Goal: Transaction & Acquisition: Purchase product/service

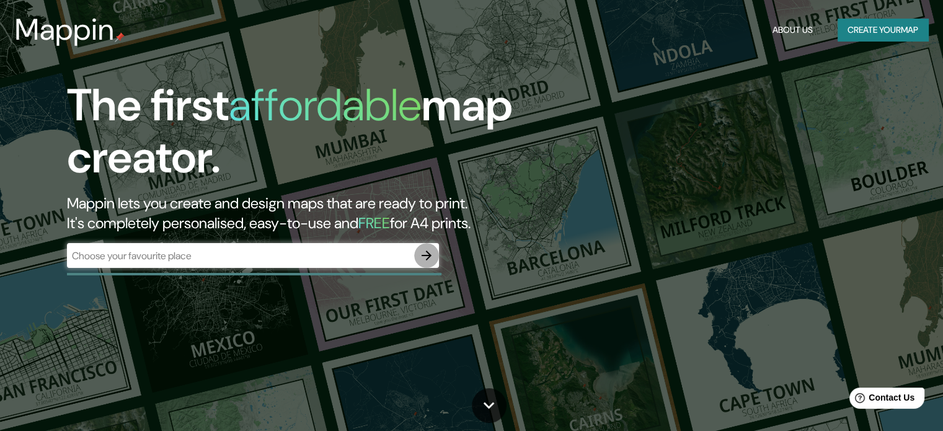
click at [422, 256] on icon "button" at bounding box center [426, 255] width 15 height 15
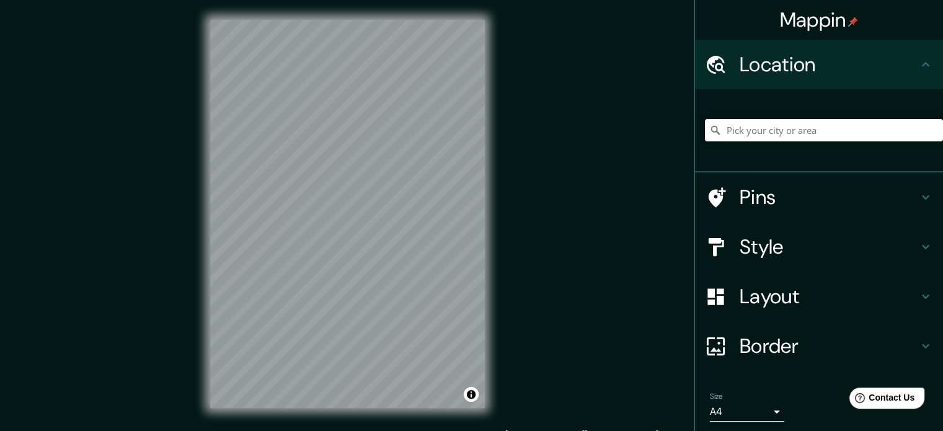
click at [819, 196] on h4 "Pins" at bounding box center [828, 197] width 178 height 25
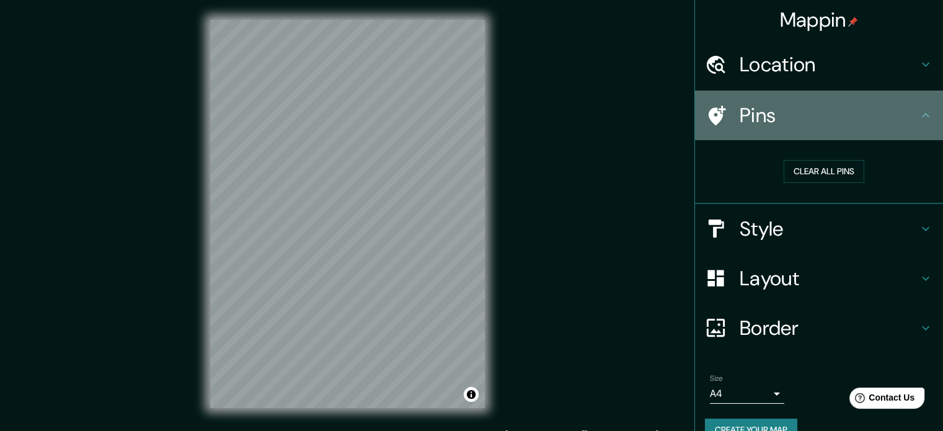
click at [796, 118] on h4 "Pins" at bounding box center [828, 115] width 178 height 25
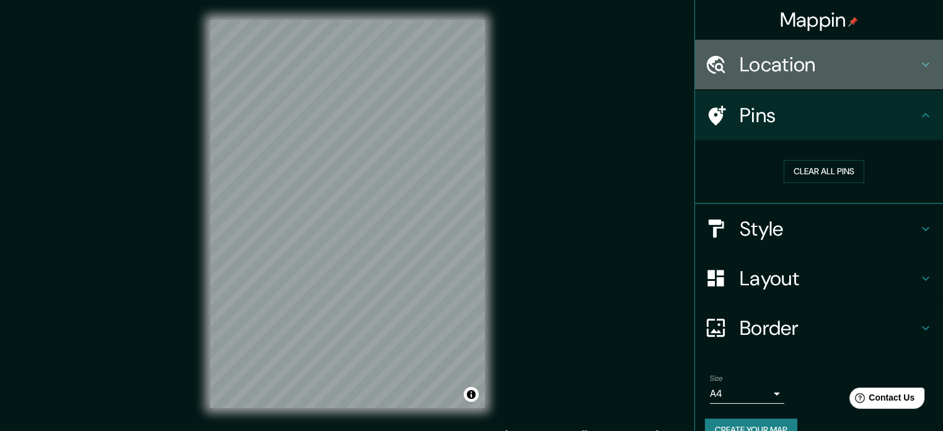
click at [845, 81] on div "Location" at bounding box center [819, 65] width 248 height 50
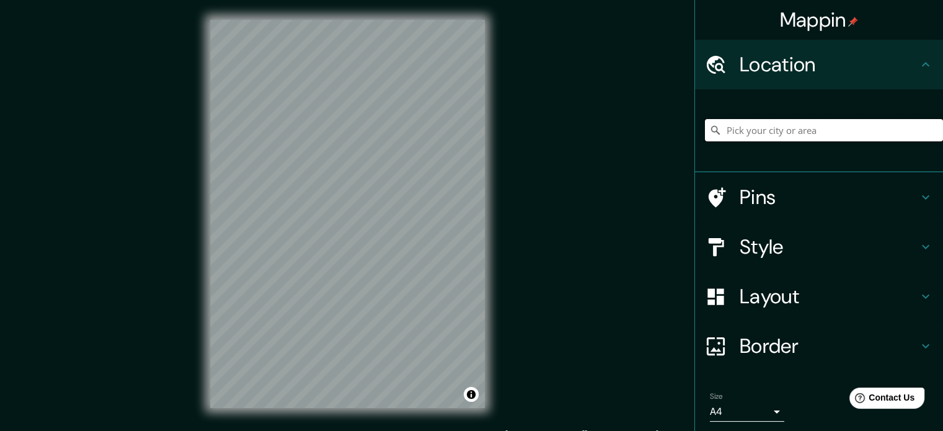
click at [827, 136] on input "Pick your city or area" at bounding box center [824, 130] width 238 height 22
click at [859, 135] on input "[GEOGRAPHIC_DATA], [GEOGRAPHIC_DATA], [GEOGRAPHIC_DATA]" at bounding box center [824, 130] width 238 height 22
type input "[GEOGRAPHIC_DATA], [GEOGRAPHIC_DATA], [GEOGRAPHIC_DATA]"
click at [928, 128] on icon "Clear" at bounding box center [933, 130] width 10 height 10
click at [881, 134] on input "Pick your city or area" at bounding box center [824, 130] width 238 height 22
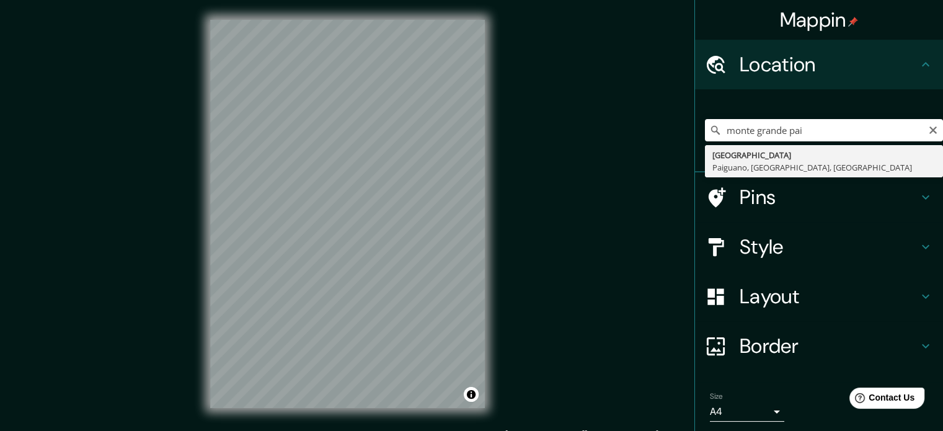
type input "[GEOGRAPHIC_DATA], [GEOGRAPHIC_DATA], [GEOGRAPHIC_DATA], [GEOGRAPHIC_DATA]"
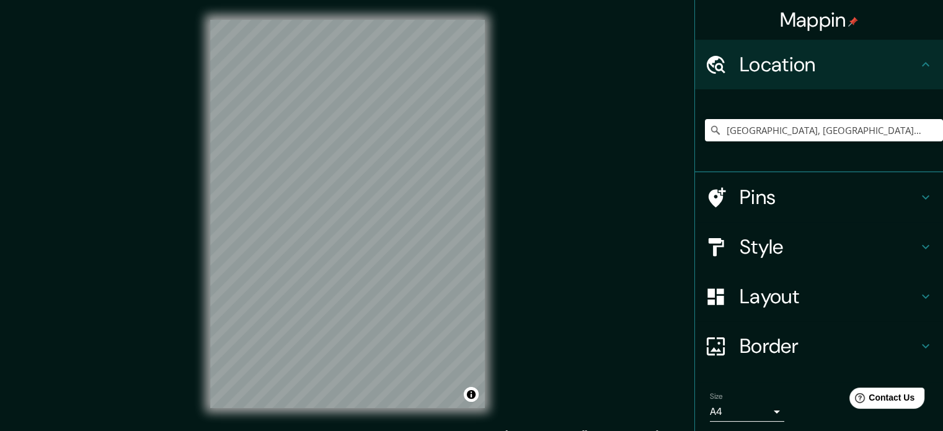
click at [869, 307] on h4 "Layout" at bounding box center [828, 296] width 178 height 25
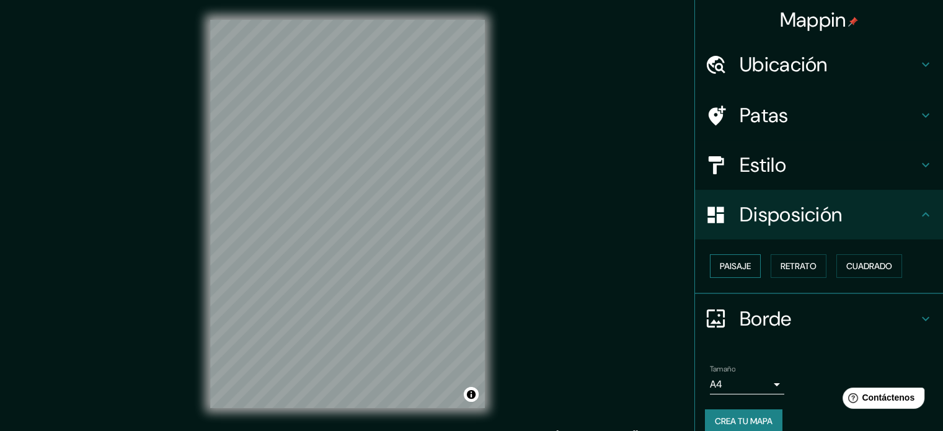
click at [743, 260] on button "Paisaje" at bounding box center [735, 266] width 51 height 24
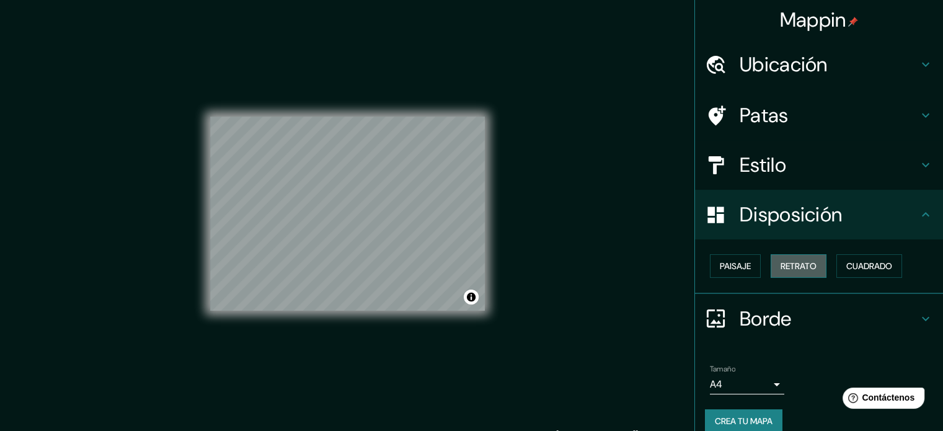
click at [793, 263] on font "Retrato" at bounding box center [798, 265] width 36 height 11
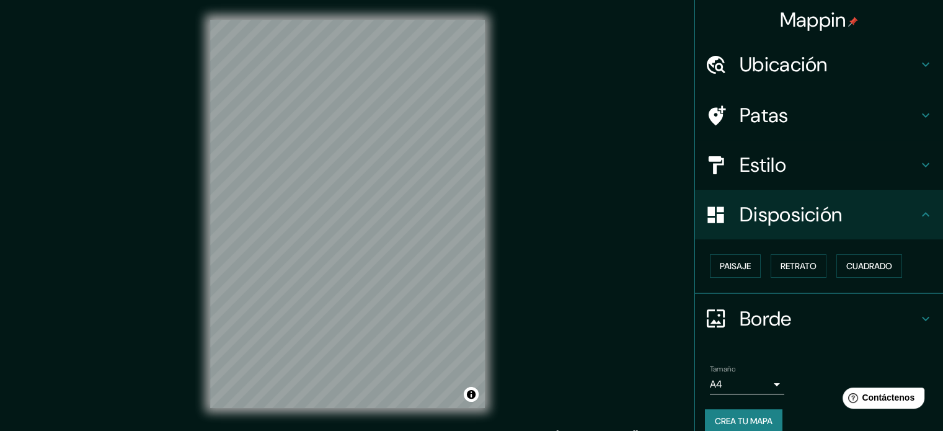
click at [841, 176] on h4 "Estilo" at bounding box center [828, 164] width 178 height 25
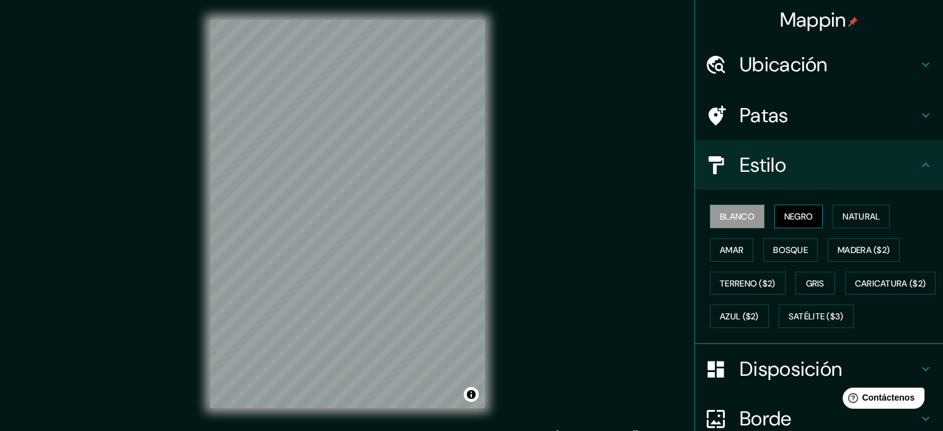
click at [788, 219] on font "Negro" at bounding box center [798, 216] width 29 height 11
click at [843, 222] on button "Natural" at bounding box center [860, 216] width 57 height 24
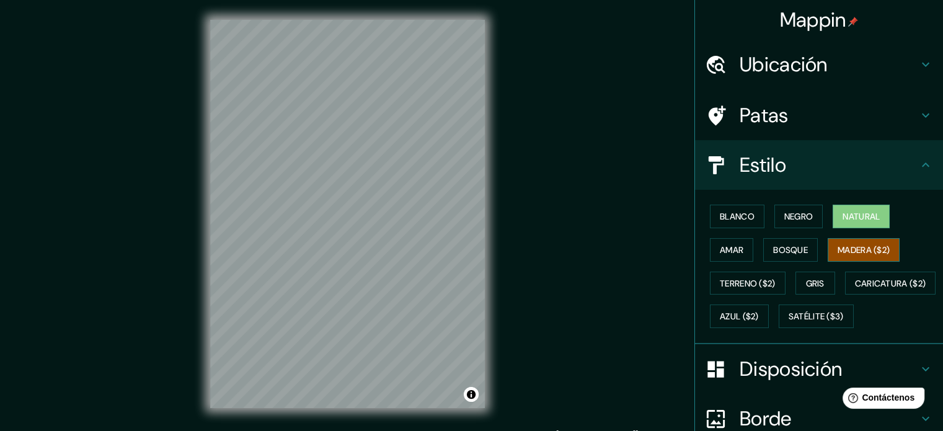
click at [866, 253] on font "Madera ($2)" at bounding box center [863, 249] width 52 height 11
click at [778, 328] on button "Satélite ($3)" at bounding box center [815, 316] width 75 height 24
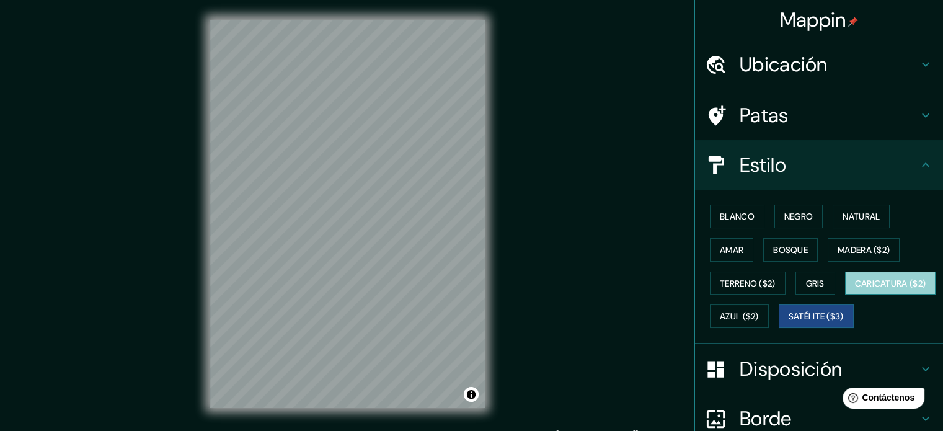
click at [855, 289] on font "Caricatura ($2)" at bounding box center [890, 283] width 71 height 11
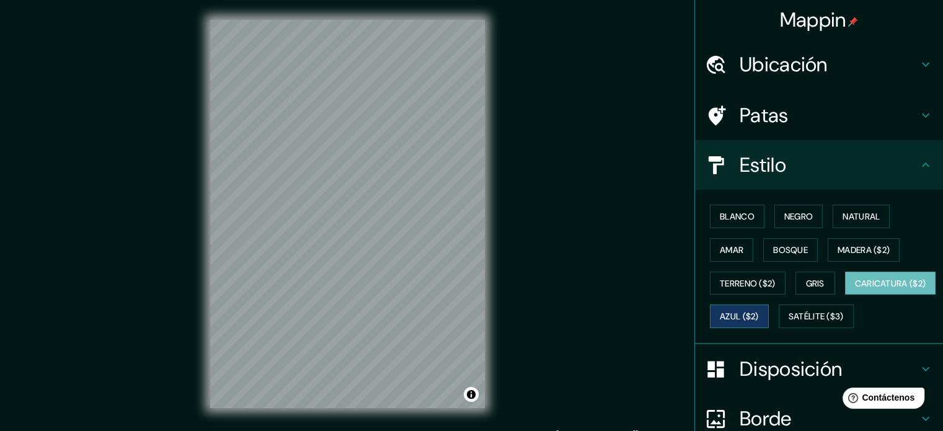
click at [759, 312] on font "Azul ($2)" at bounding box center [738, 316] width 39 height 11
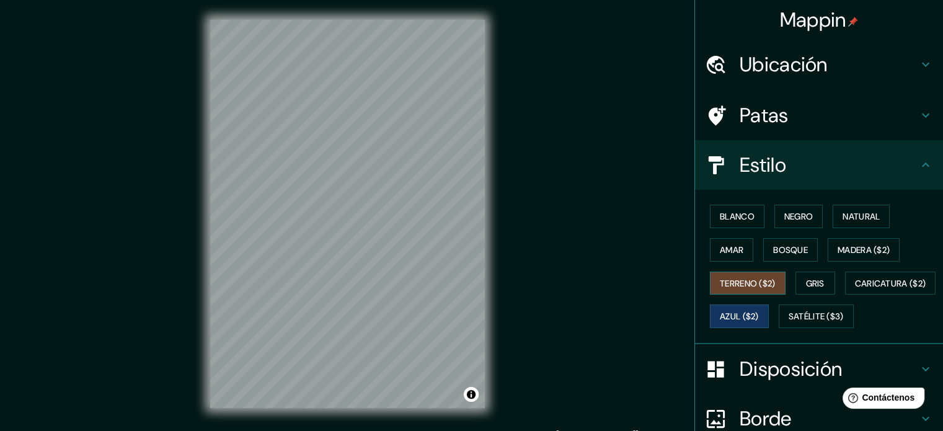
click at [751, 286] on font "Terreno ($2)" at bounding box center [747, 283] width 56 height 11
click at [849, 250] on font "Madera ($2)" at bounding box center [863, 249] width 52 height 11
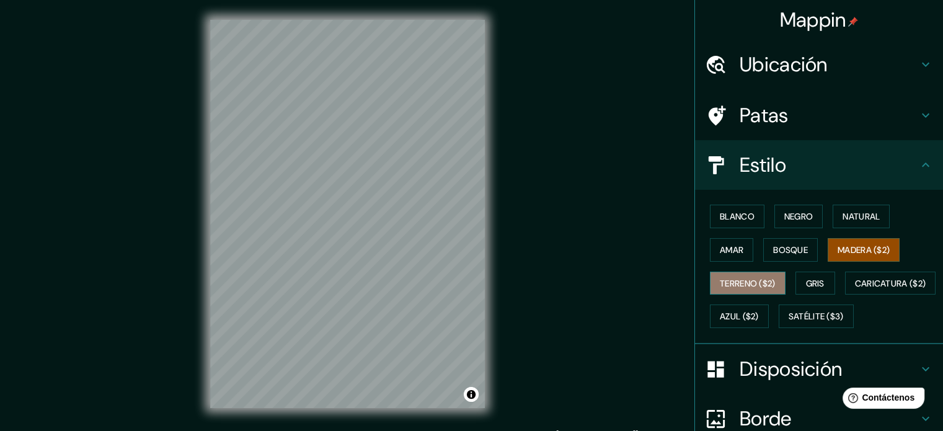
click at [754, 279] on font "Terreno ($2)" at bounding box center [747, 283] width 56 height 11
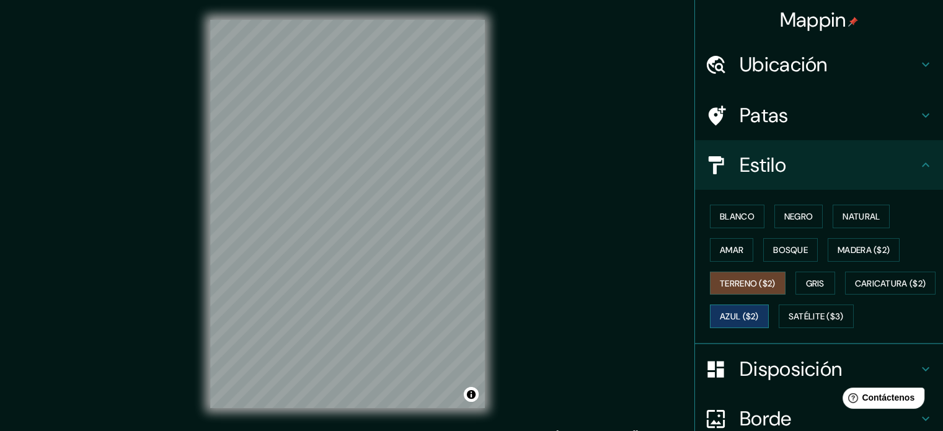
click at [768, 319] on button "Azul ($2)" at bounding box center [739, 316] width 59 height 24
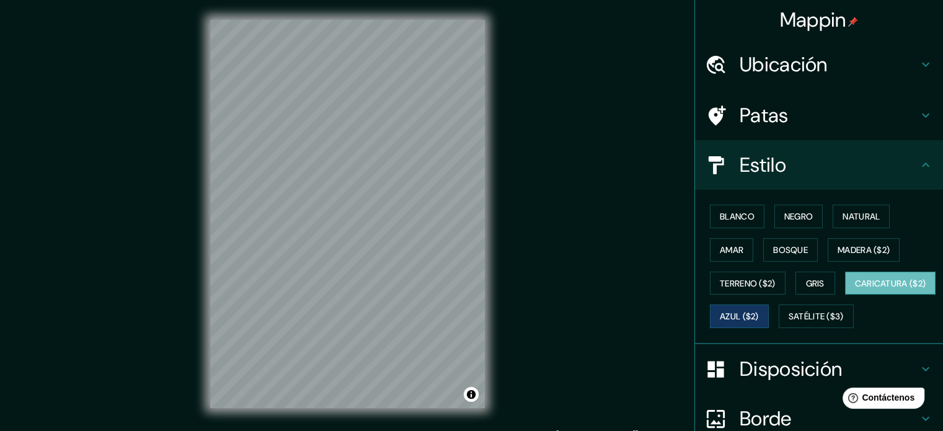
click at [855, 289] on font "Caricatura ($2)" at bounding box center [890, 283] width 71 height 11
click at [861, 250] on font "Madera ($2)" at bounding box center [863, 249] width 52 height 11
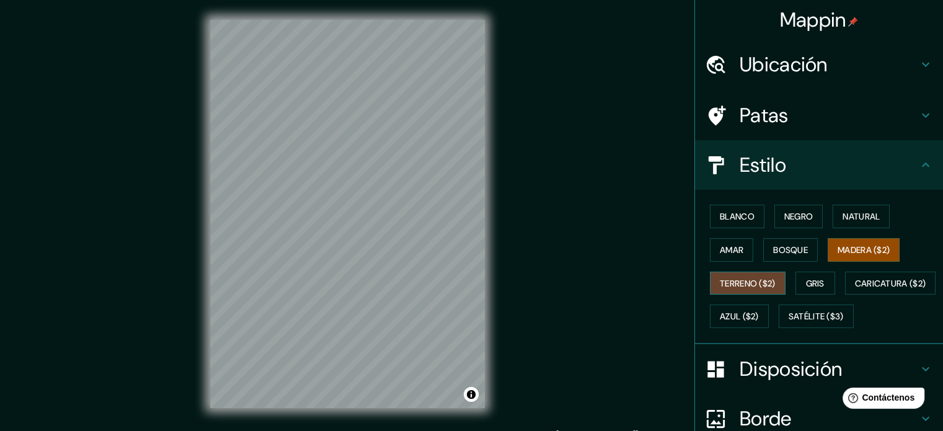
click at [739, 283] on font "Terreno ($2)" at bounding box center [747, 283] width 56 height 11
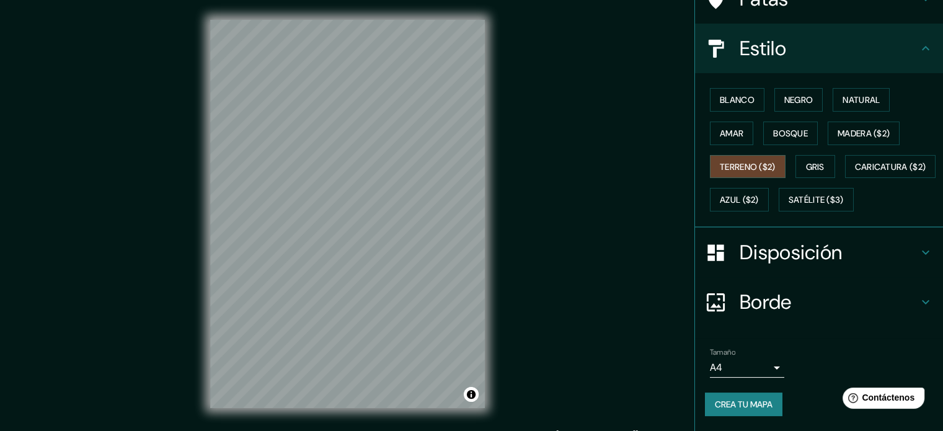
click at [888, 261] on h4 "Disposición" at bounding box center [828, 252] width 178 height 25
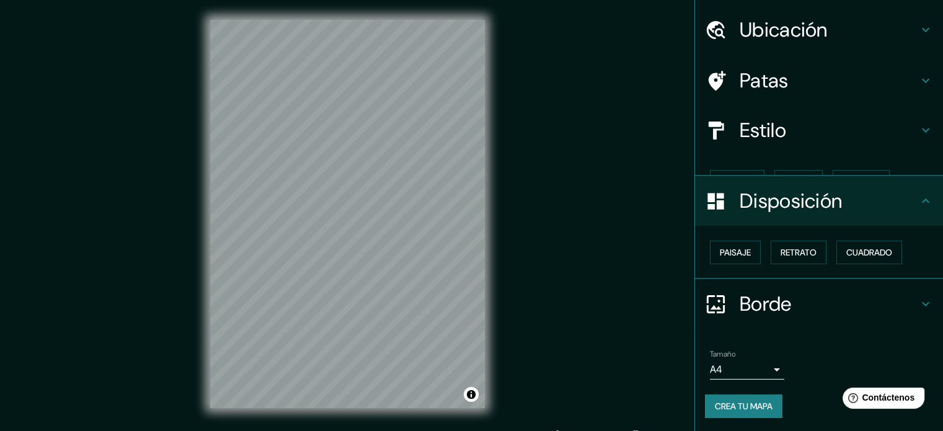
scroll to position [15, 0]
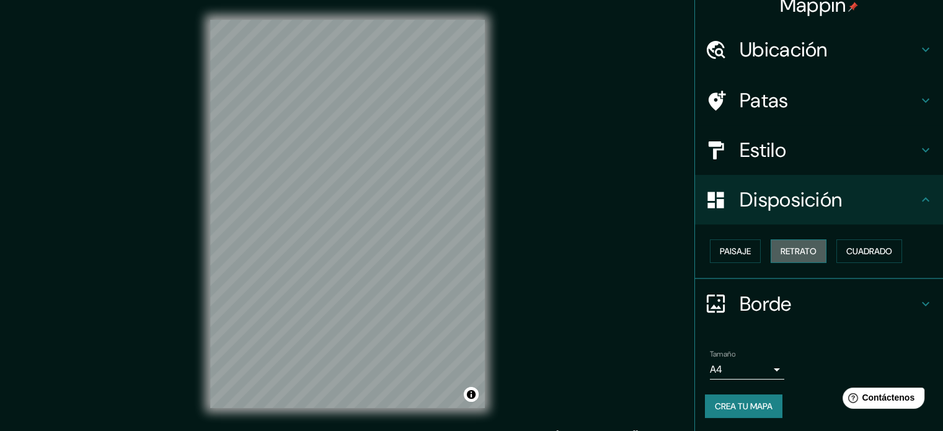
click at [810, 252] on button "Retrato" at bounding box center [798, 251] width 56 height 24
click at [811, 250] on button "Retrato" at bounding box center [798, 251] width 56 height 24
click at [806, 248] on font "Retrato" at bounding box center [798, 250] width 36 height 11
click at [719, 245] on font "Paisaje" at bounding box center [734, 250] width 31 height 11
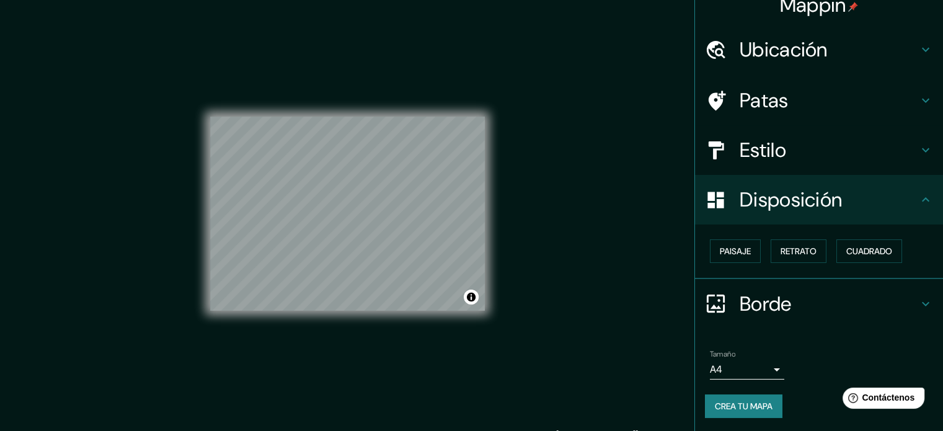
click at [798, 163] on div "Estilo" at bounding box center [819, 150] width 248 height 50
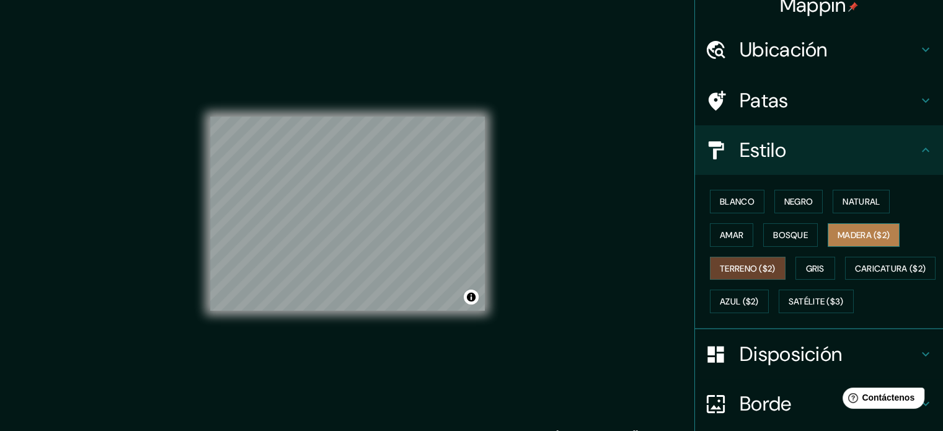
click at [850, 230] on font "Madera ($2)" at bounding box center [863, 234] width 52 height 11
click at [732, 267] on font "Terreno ($2)" at bounding box center [747, 268] width 56 height 11
click at [850, 231] on font "Madera ($2)" at bounding box center [863, 234] width 52 height 11
click at [741, 255] on div "Blanco Negro Natural Amar Bosque Madera ($2) Terreno ($2) Gris Caricatura ($2) …" at bounding box center [824, 251] width 238 height 133
click at [741, 270] on font "Terreno ($2)" at bounding box center [747, 268] width 56 height 11
